Goal: Task Accomplishment & Management: Manage account settings

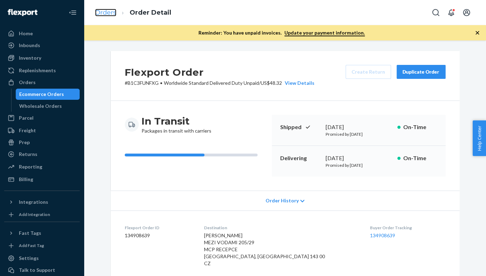
click at [105, 13] on link "Orders" at bounding box center [105, 13] width 21 height 8
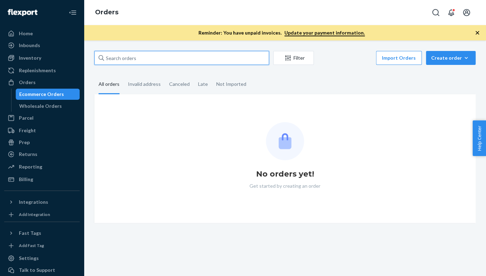
click at [126, 60] on input "text" at bounding box center [181, 58] width 175 height 14
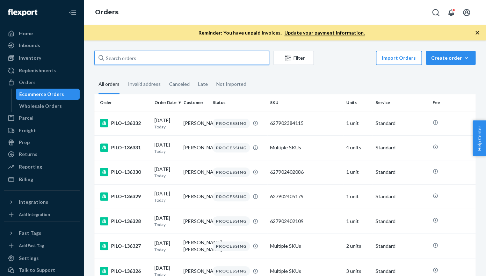
paste input "PILO-134408"
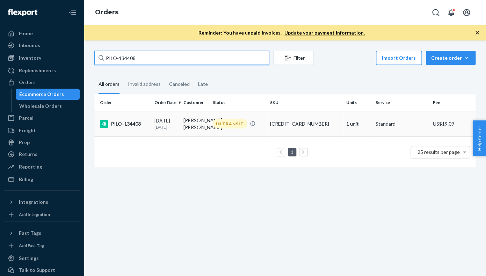
type input "PILO-134408"
click at [130, 128] on div "PILO-134408" at bounding box center [124, 124] width 49 height 8
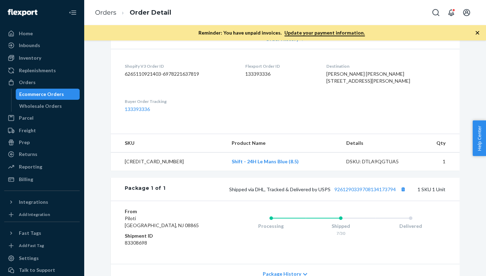
scroll to position [185, 0]
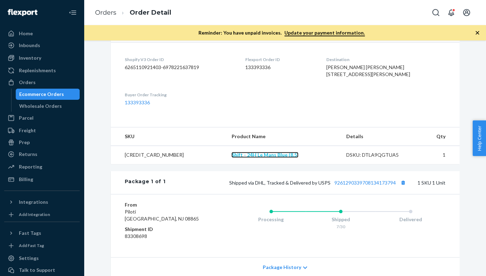
click at [241, 158] on link "Shift - 24H Le Mans Blue (8.5)" at bounding box center [264, 155] width 67 height 6
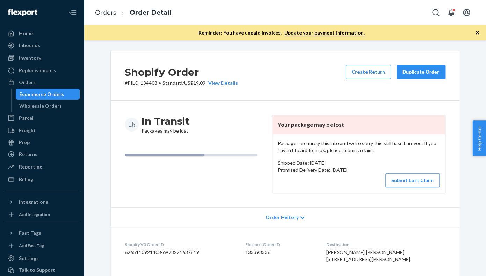
click at [418, 73] on div "Duplicate Order" at bounding box center [420, 71] width 37 height 7
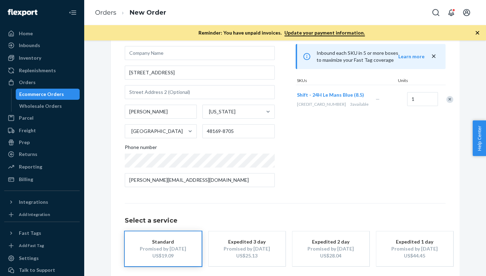
scroll to position [92, 0]
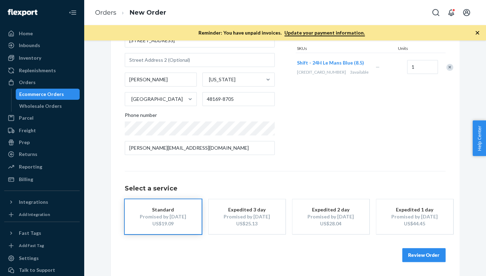
click at [416, 254] on button "Review Order" at bounding box center [423, 255] width 43 height 14
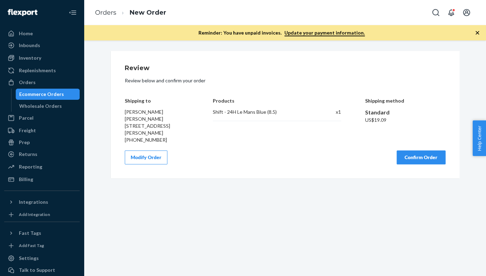
click at [420, 150] on button "Confirm Order" at bounding box center [420, 157] width 49 height 14
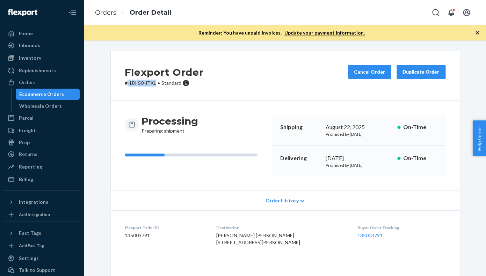
drag, startPoint x: 156, startPoint y: 84, endPoint x: 128, endPoint y: 85, distance: 27.6
click at [128, 85] on p "# HJX-S0HTXL • Standard" at bounding box center [164, 83] width 79 height 7
copy p "HJX-S0HTXL"
click at [106, 16] on link "Orders" at bounding box center [105, 13] width 21 height 8
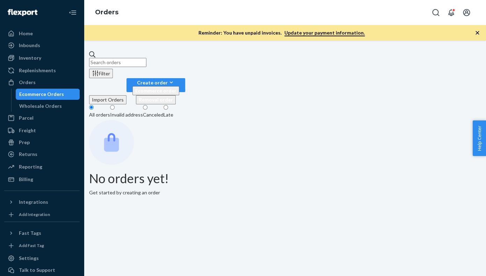
click at [113, 58] on input "text" at bounding box center [117, 62] width 57 height 9
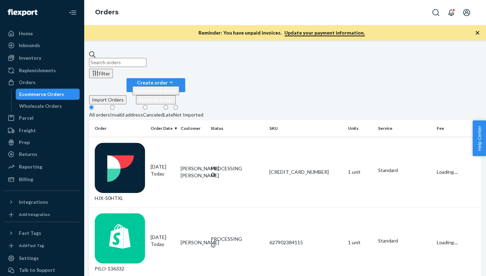
paste input "PILO-136294"
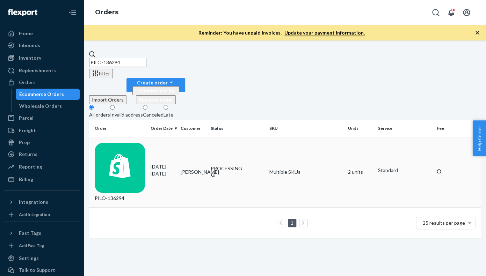
type input "PILO-136294"
click at [130, 143] on div "PILO-136294" at bounding box center [120, 172] width 50 height 59
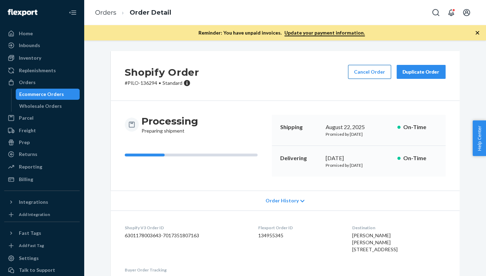
click at [377, 72] on button "Cancel Order" at bounding box center [369, 72] width 43 height 14
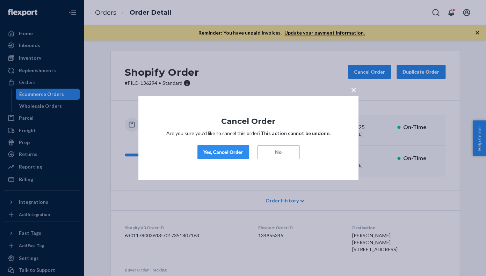
click at [215, 154] on div "Yes, Cancel Order" at bounding box center [223, 152] width 40 height 7
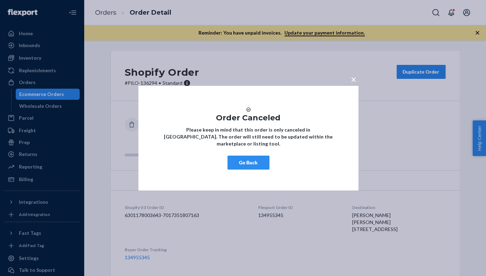
click at [246, 167] on button "Go Back" at bounding box center [248, 163] width 42 height 14
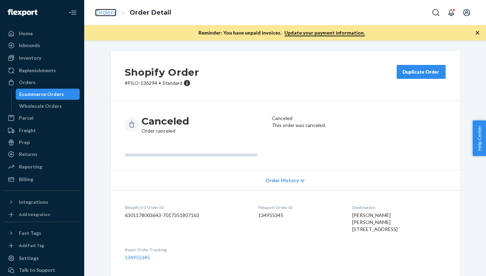
click at [107, 16] on link "Orders" at bounding box center [105, 13] width 21 height 8
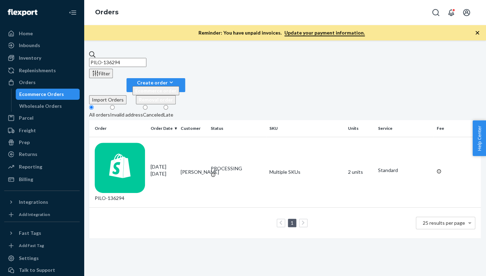
drag, startPoint x: 146, startPoint y: 59, endPoint x: 102, endPoint y: 58, distance: 44.0
click at [102, 58] on input "PILO-136294" at bounding box center [117, 62] width 57 height 9
paste input "5343"
type input "PILO-135343"
click at [132, 143] on div "PILO-135343" at bounding box center [120, 172] width 50 height 59
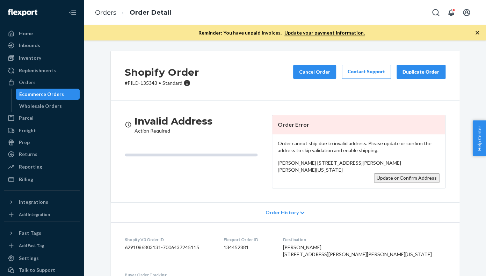
click at [412, 183] on button "Update or Confirm Address" at bounding box center [407, 177] width 66 height 9
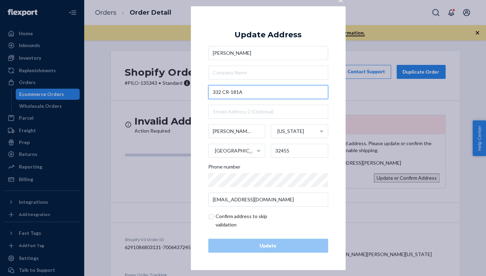
drag, startPoint x: 248, startPoint y: 91, endPoint x: 208, endPoint y: 91, distance: 40.1
click at [208, 91] on input "332 CR-181A" at bounding box center [268, 92] width 120 height 14
drag, startPoint x: 246, startPoint y: 93, endPoint x: 208, endPoint y: 93, distance: 38.0
click at [208, 93] on input "332 CR-181A" at bounding box center [268, 92] width 120 height 14
paste input "ounty Highway 181a"
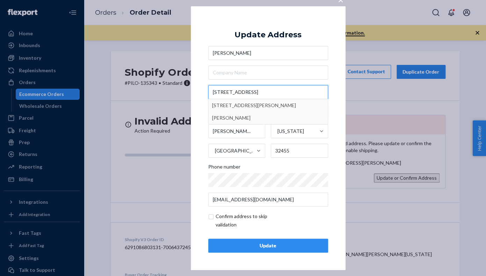
type input "332 County Highway 181a"
click at [267, 246] on div "Update" at bounding box center [268, 245] width 108 height 7
